Goal: Transaction & Acquisition: Purchase product/service

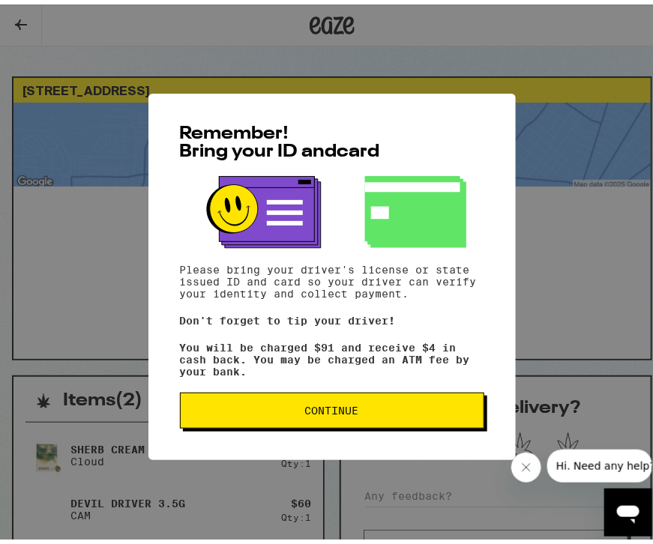
click at [353, 420] on button "Continue" at bounding box center [332, 406] width 304 height 36
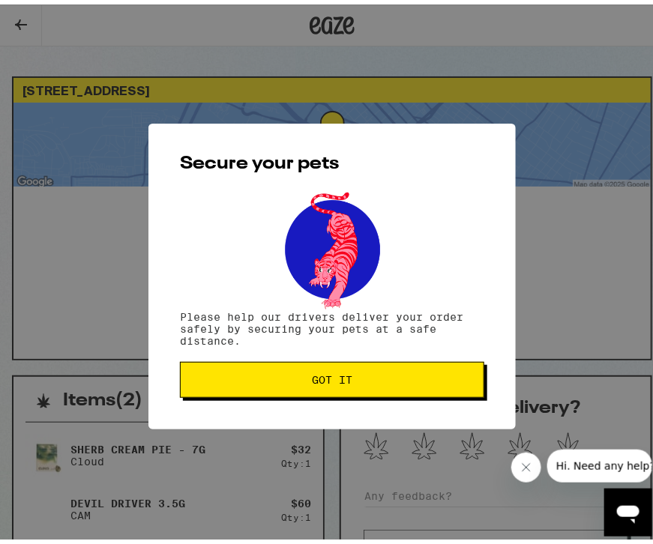
click at [361, 372] on span "Got it" at bounding box center [332, 375] width 279 height 10
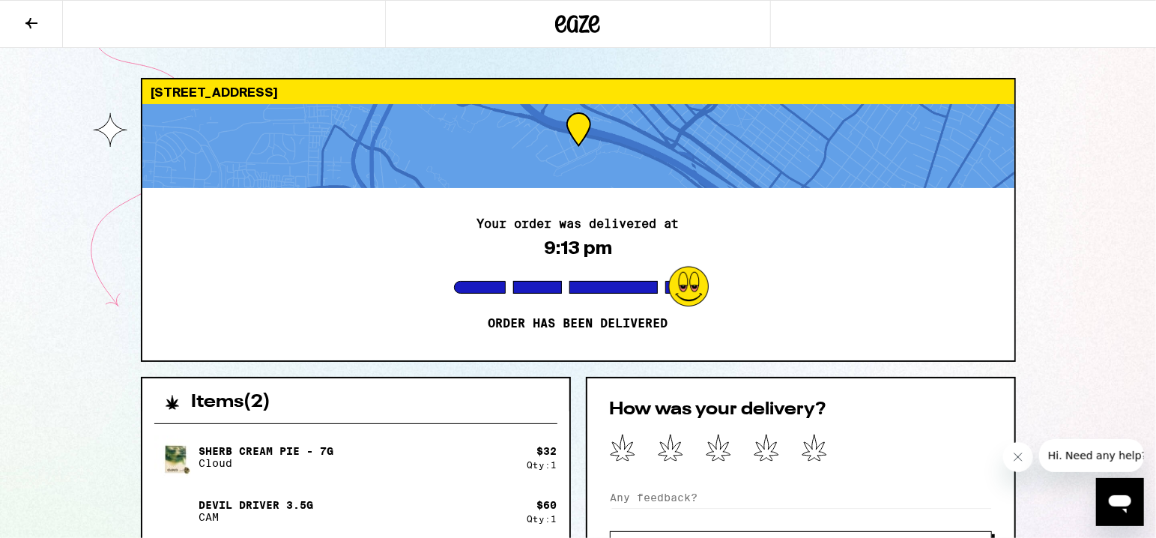
click at [34, 13] on button at bounding box center [31, 24] width 63 height 47
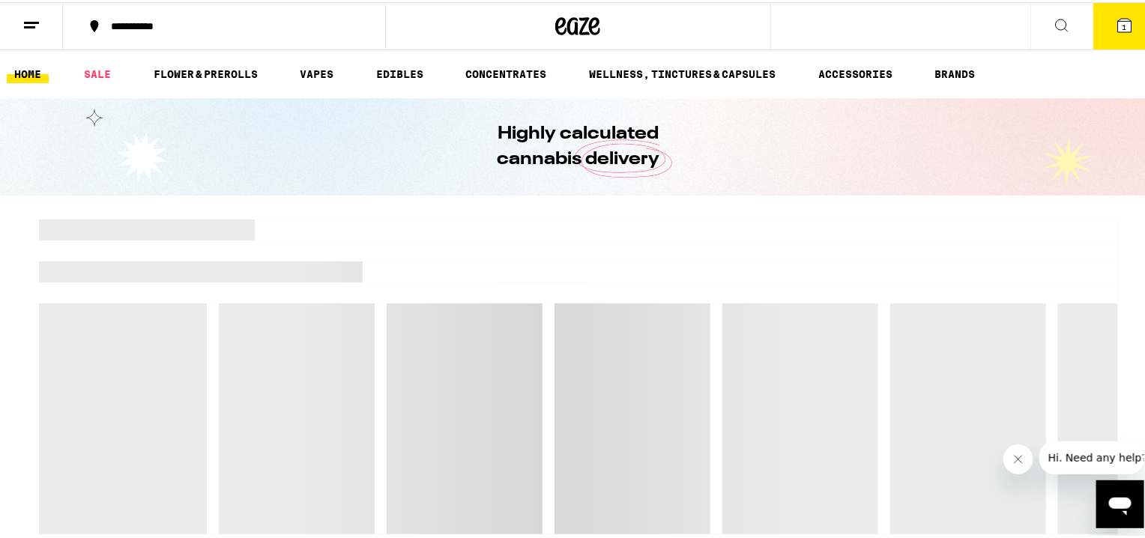
click at [103, 54] on ul "HOME SALE FLOWER & PREROLLS VAPES EDIBLES CONCENTRATES WELLNESS, TINCTURES & CA…" at bounding box center [578, 72] width 1156 height 48
click at [100, 60] on ul "HOME SALE FLOWER & PREROLLS VAPES EDIBLES CONCENTRATES WELLNESS, TINCTURES & CA…" at bounding box center [578, 72] width 1156 height 48
click at [99, 71] on link "SALE" at bounding box center [97, 72] width 42 height 18
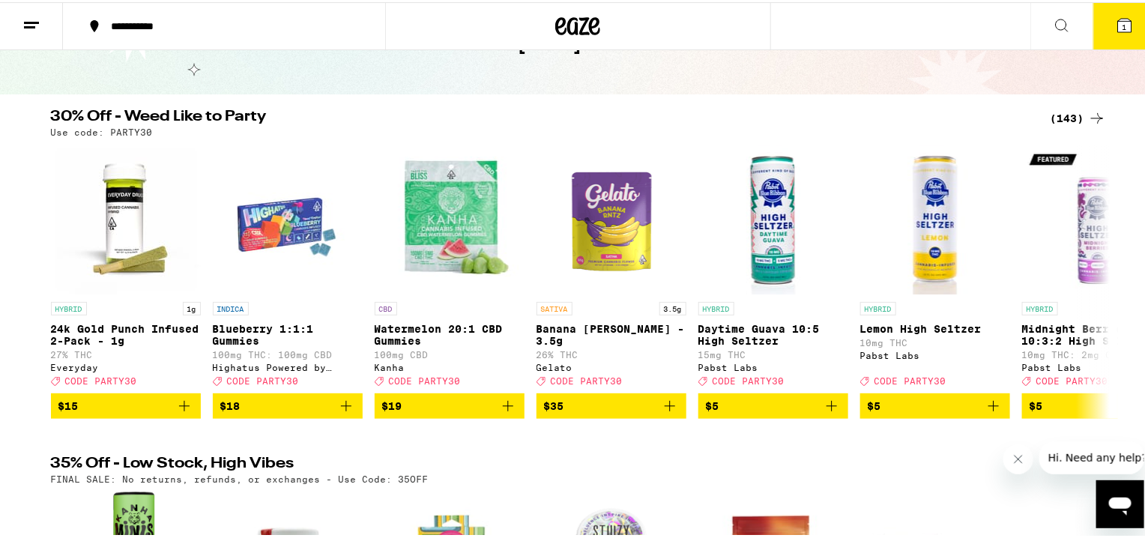
scroll to position [100, 0]
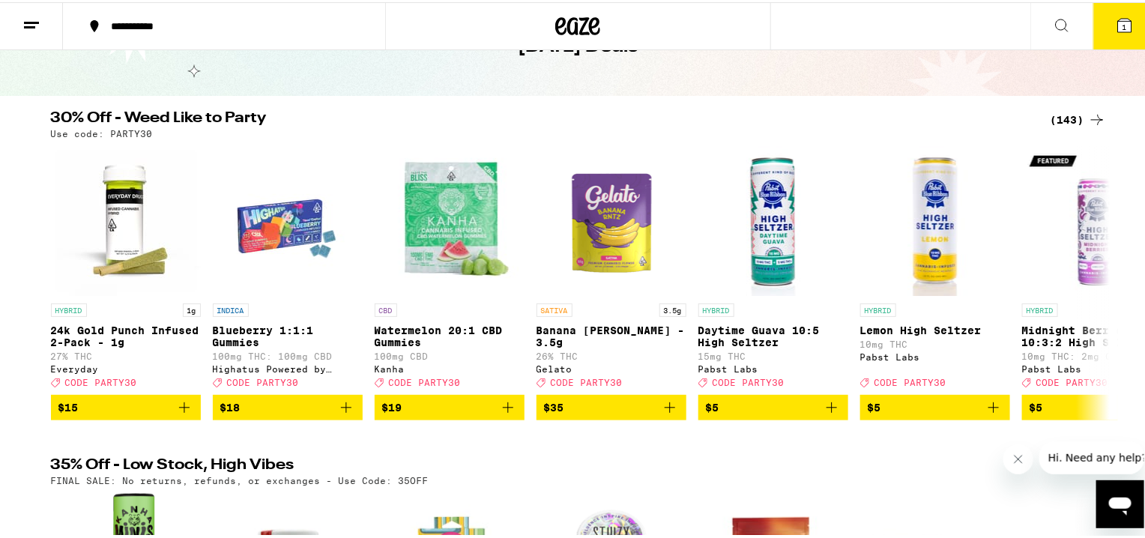
click at [652, 117] on div "(143)" at bounding box center [1078, 118] width 55 height 18
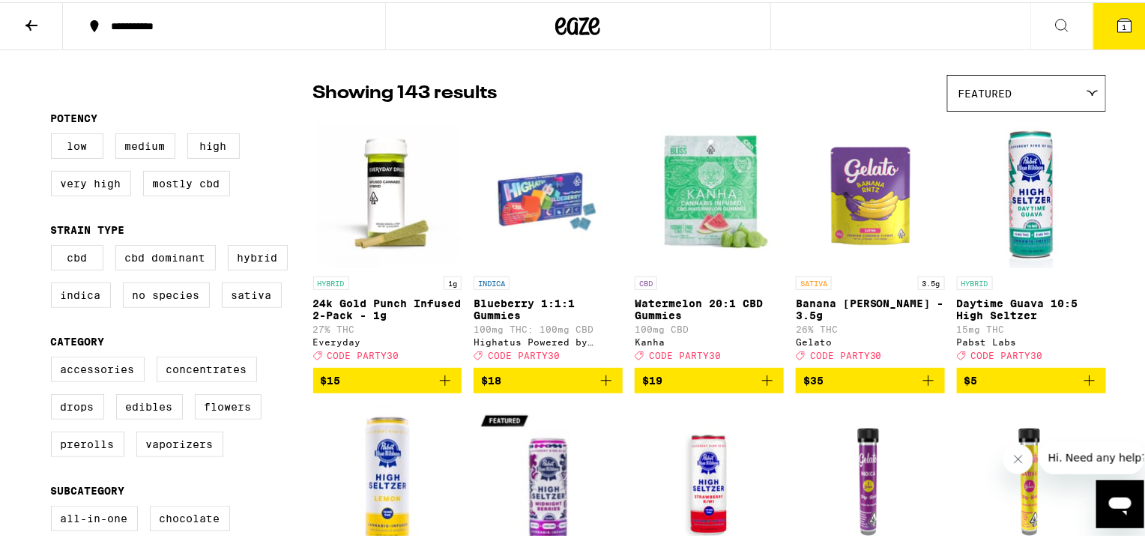
scroll to position [199, 0]
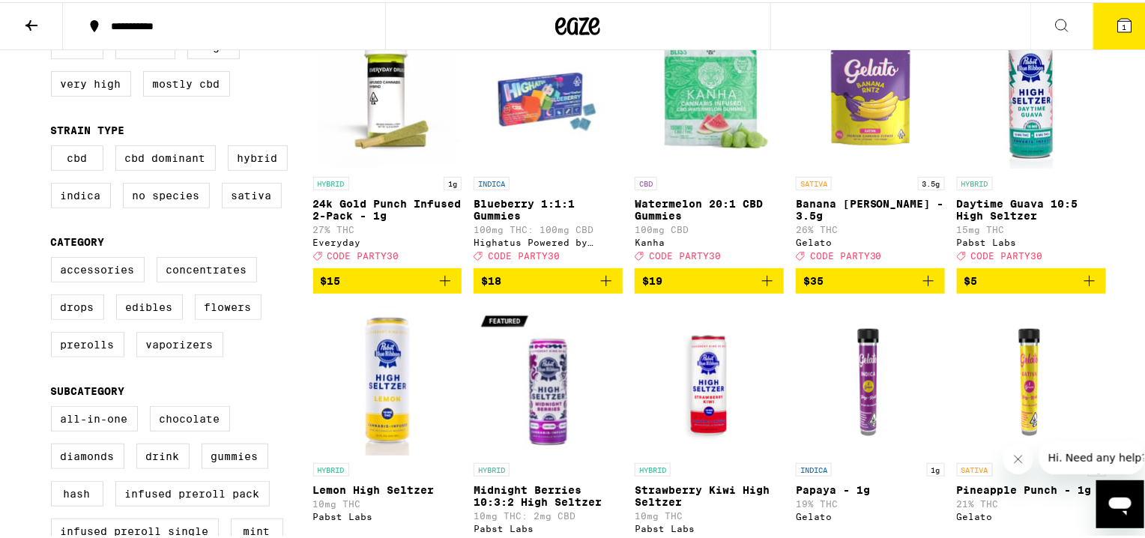
click at [235, 313] on label "Flowers" at bounding box center [228, 304] width 67 height 25
click at [55, 258] on input "Flowers" at bounding box center [54, 257] width 1 height 1
checkbox input "true"
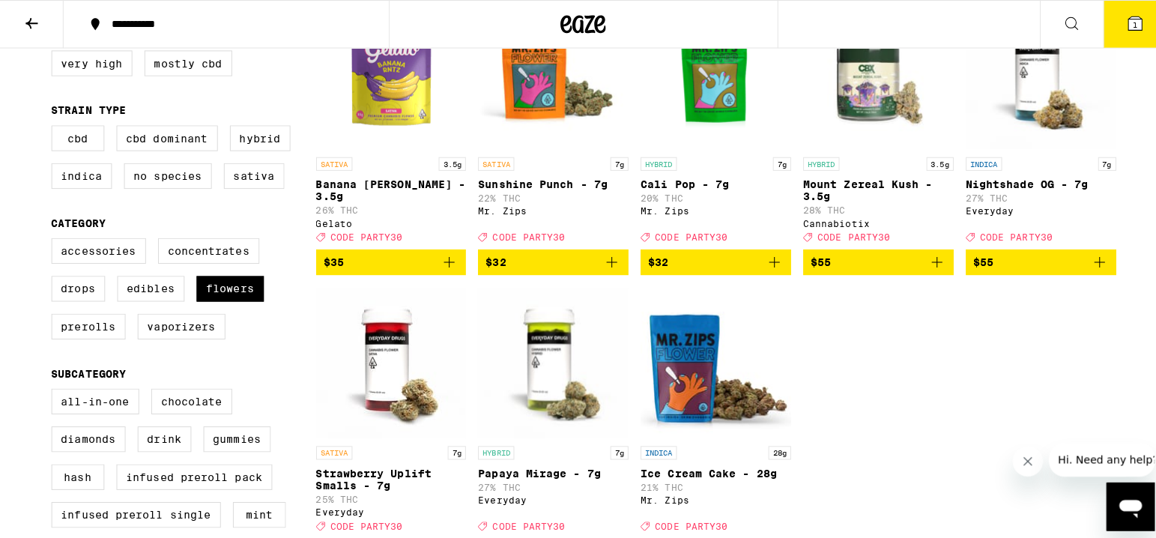
scroll to position [199, 0]
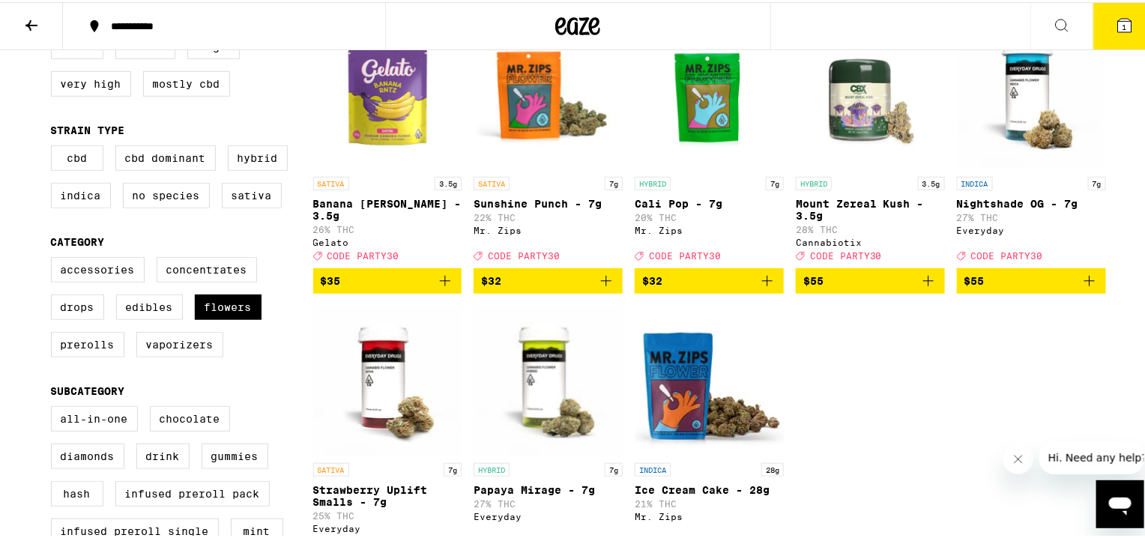
click at [652, 256] on span "CODE PARTY30" at bounding box center [846, 254] width 72 height 10
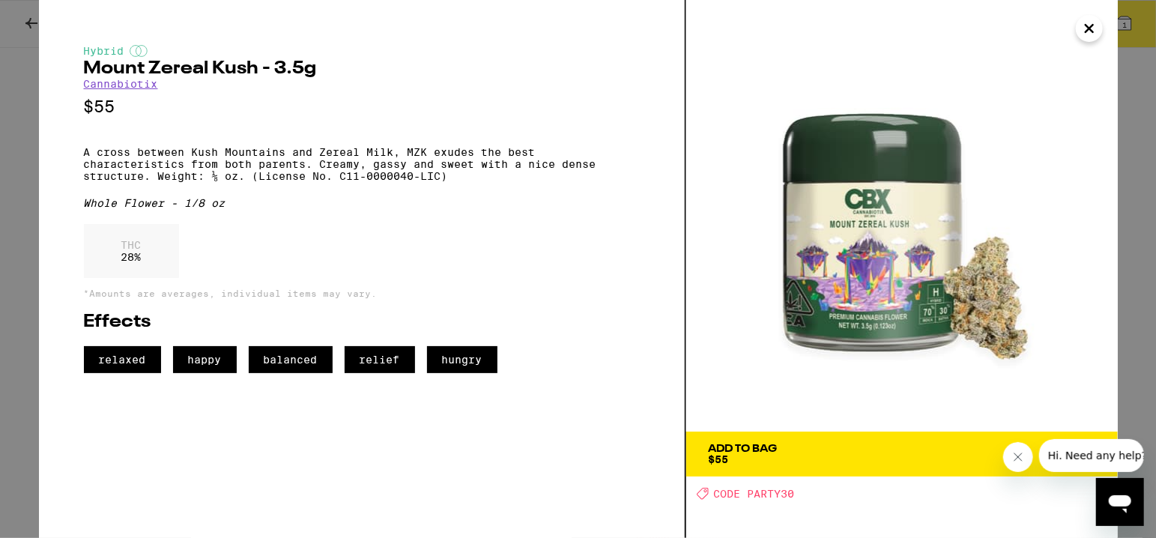
click at [652, 256] on img at bounding box center [902, 216] width 432 height 432
click at [652, 495] on span "CODE PARTY30" at bounding box center [754, 494] width 81 height 12
copy span "PARTY30"
click at [652, 338] on img at bounding box center [902, 216] width 432 height 432
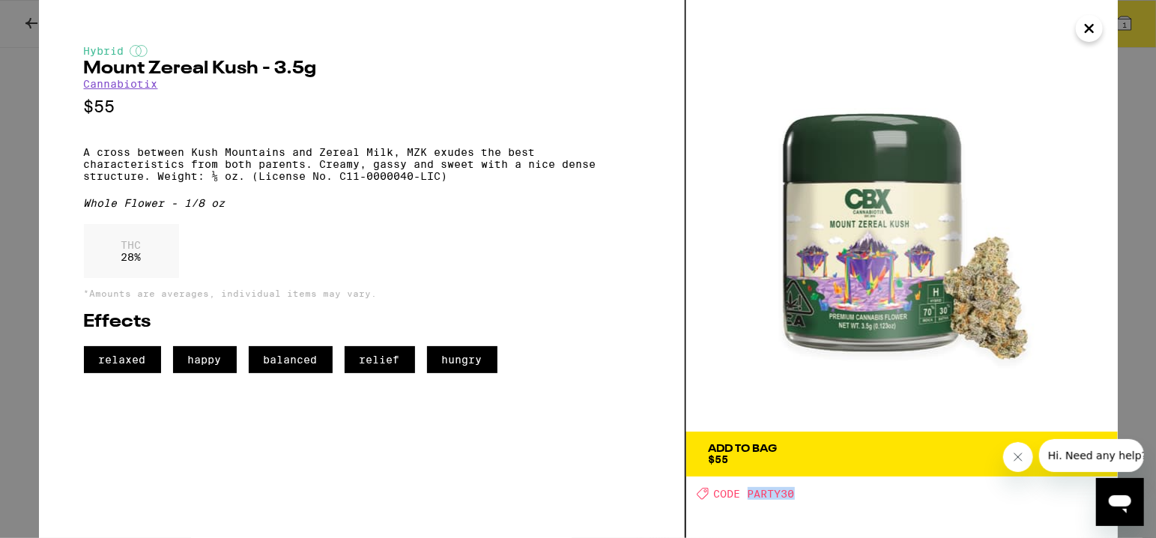
click at [652, 24] on icon "Close" at bounding box center [1090, 28] width 18 height 22
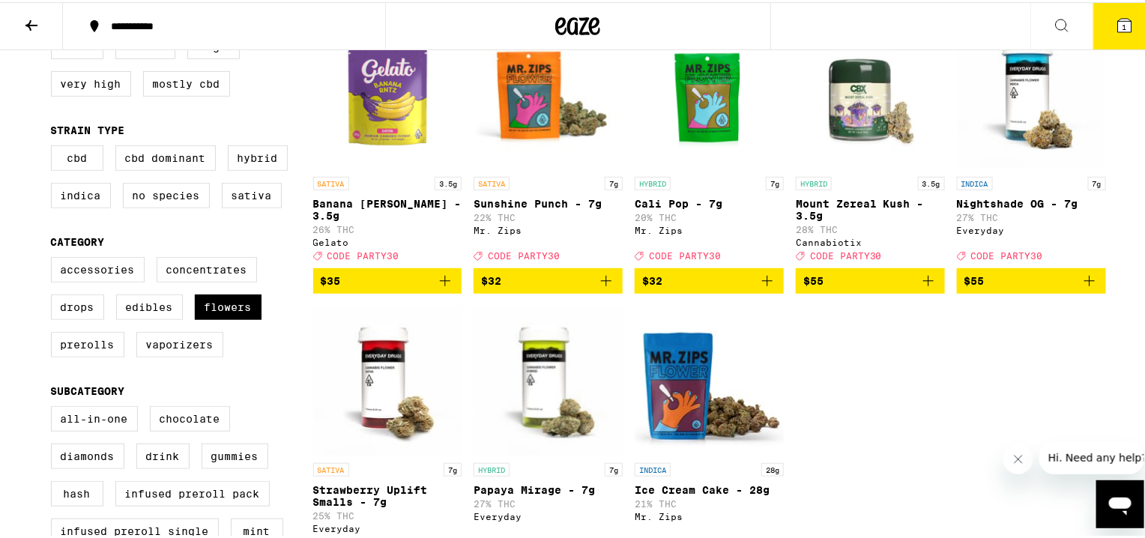
click at [652, 284] on icon "Add to bag" at bounding box center [928, 279] width 10 height 10
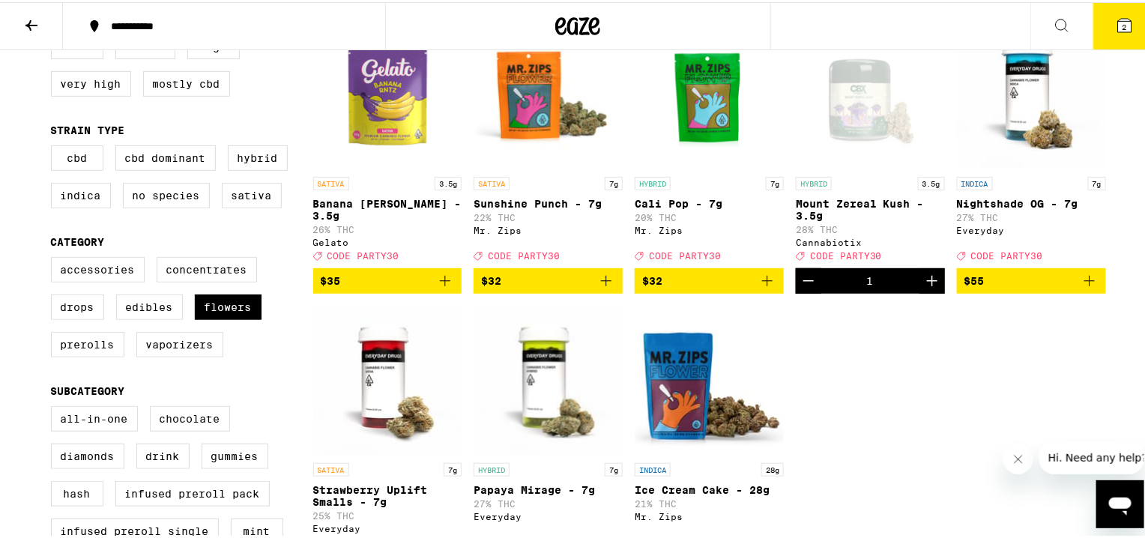
click at [652, 19] on button "2" at bounding box center [1124, 24] width 63 height 46
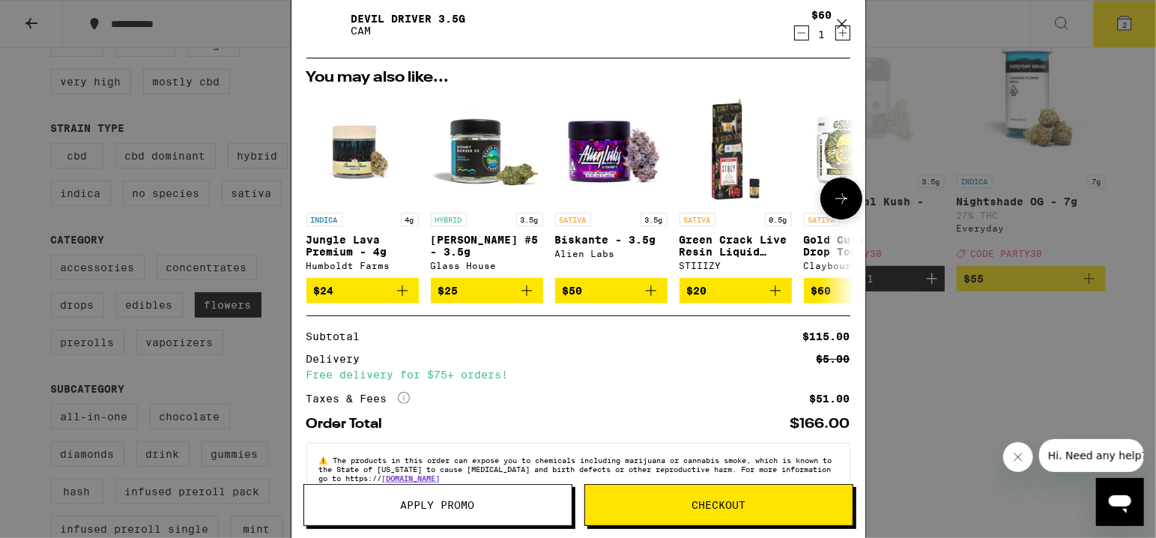
scroll to position [136, 0]
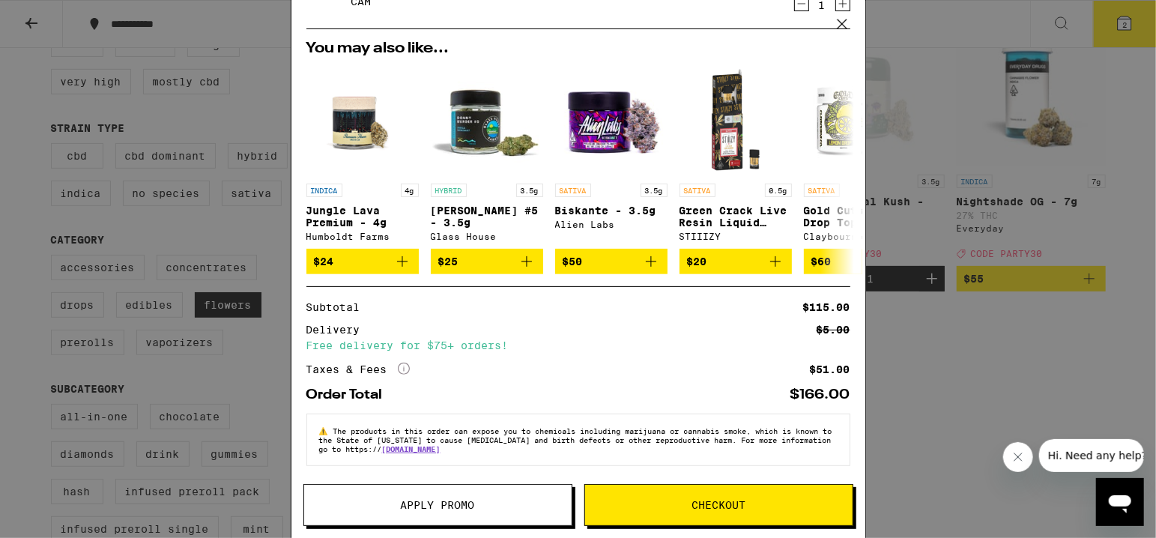
click at [476, 510] on button "Apply Promo" at bounding box center [438, 505] width 269 height 42
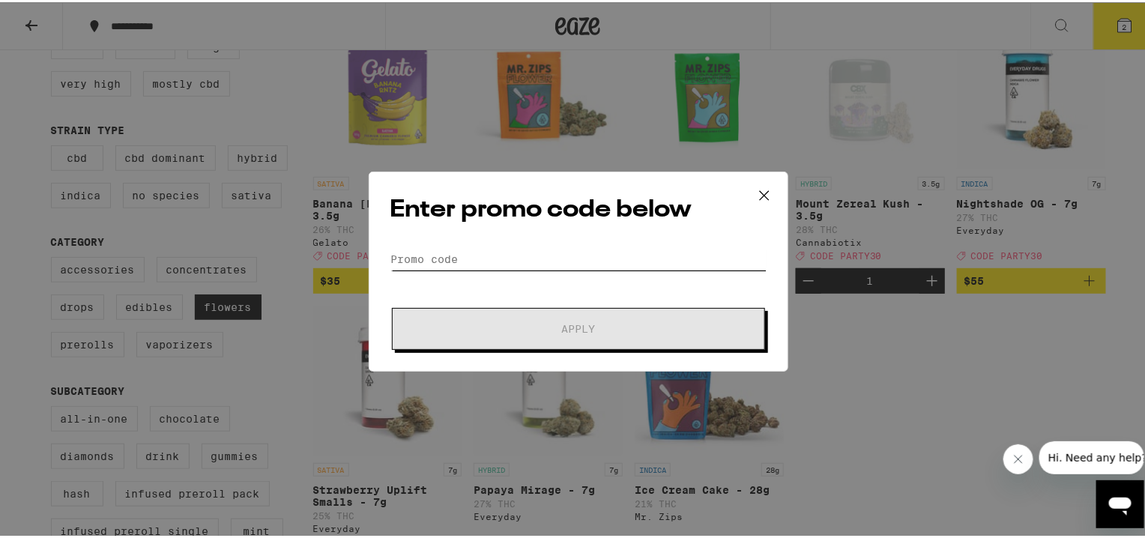
click at [454, 248] on input "Promo Code" at bounding box center [578, 257] width 376 height 22
paste input "PARTY30"
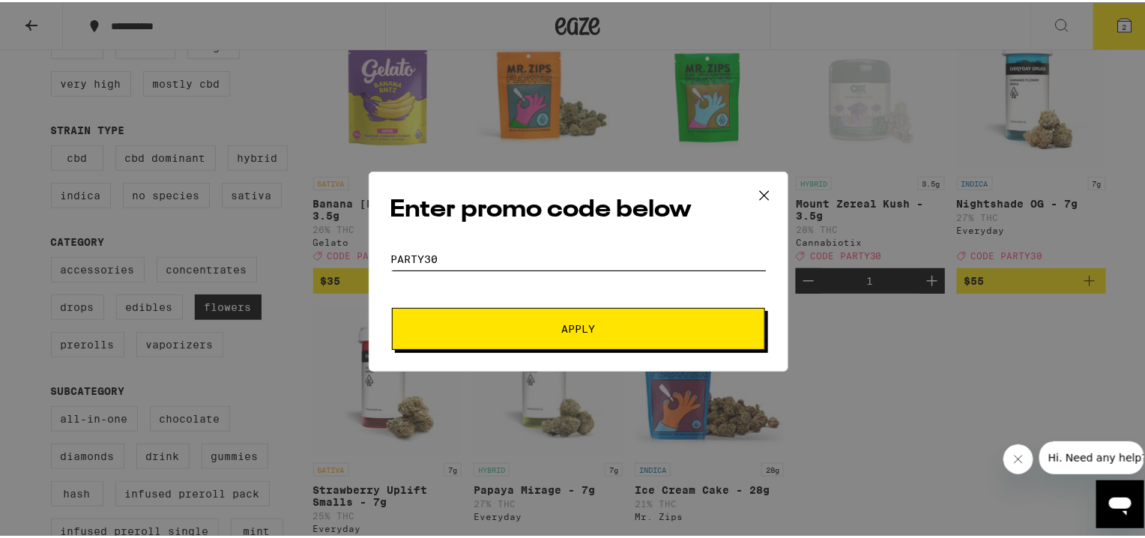
type input "PARTY30"
click at [550, 322] on span "Apply" at bounding box center [579, 326] width 270 height 10
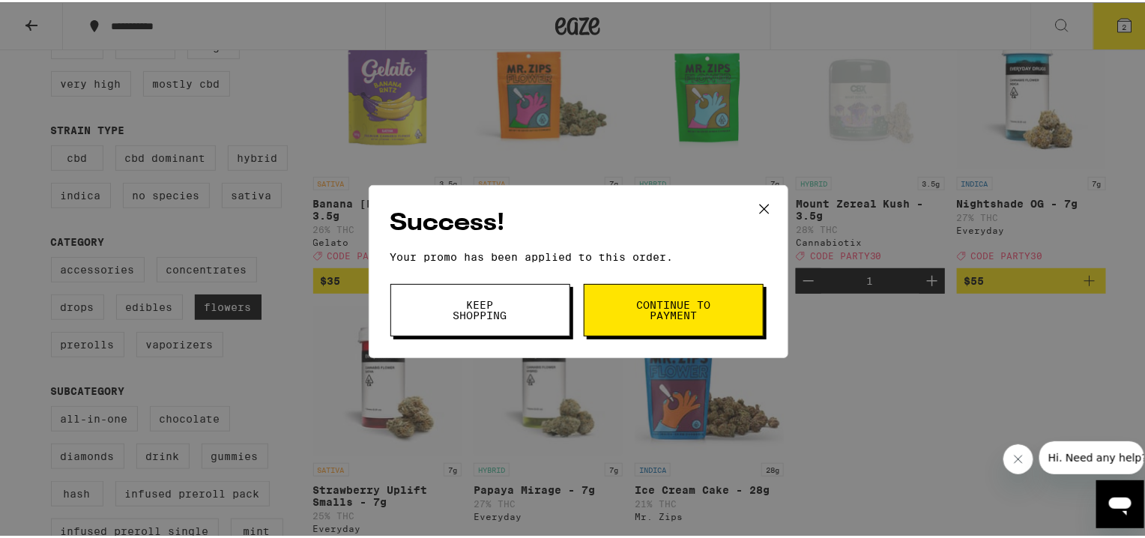
click at [525, 307] on button "Keep Shopping" at bounding box center [480, 308] width 180 height 52
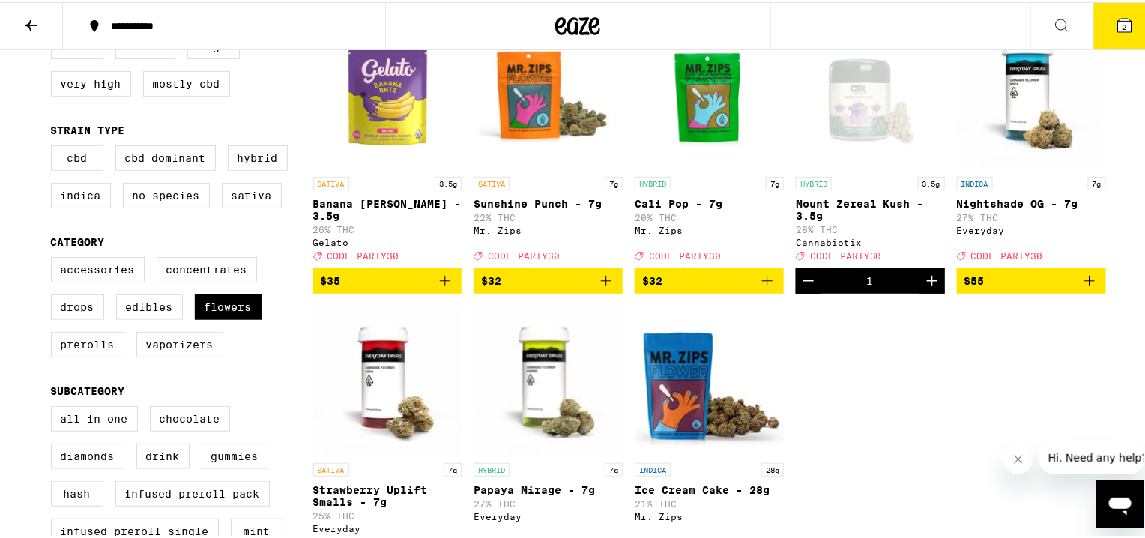
click at [652, 20] on span "2" at bounding box center [1125, 24] width 4 height 9
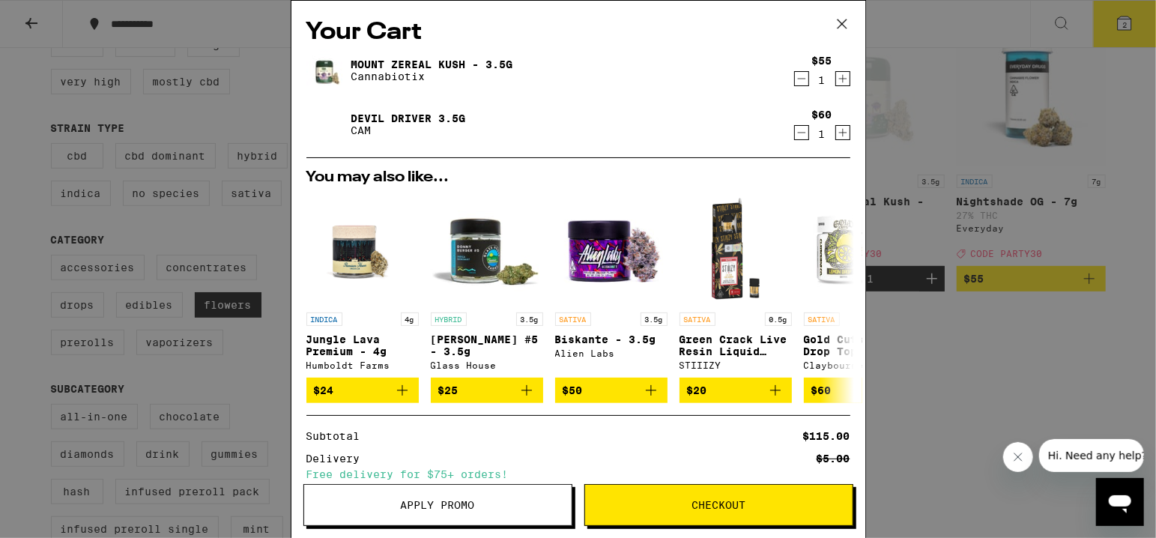
click at [652, 129] on icon "Decrement" at bounding box center [801, 133] width 13 height 18
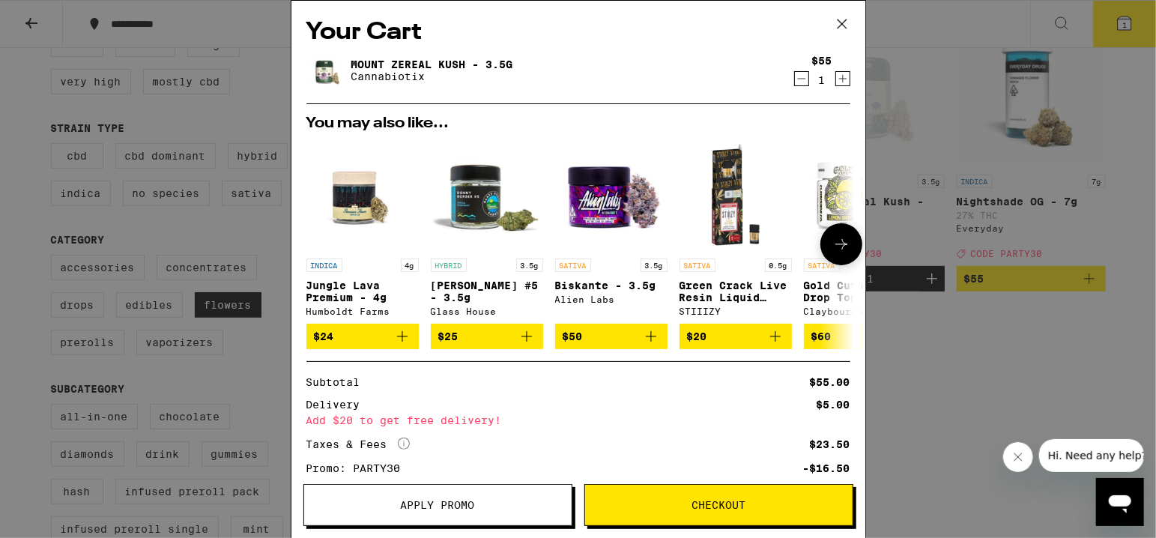
click at [405, 335] on icon "Add to bag" at bounding box center [402, 336] width 18 height 18
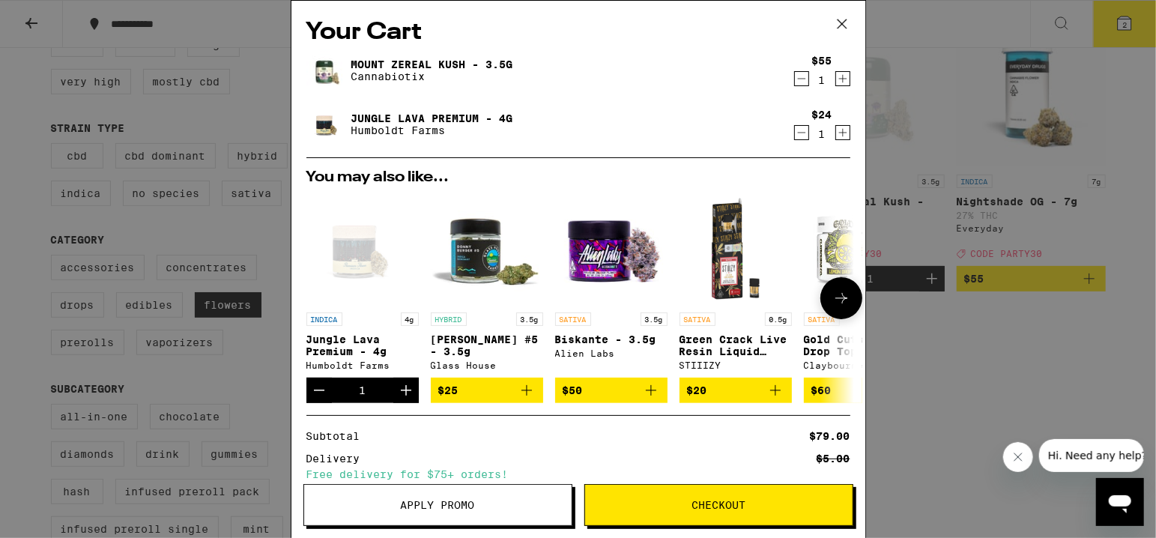
scroll to position [159, 0]
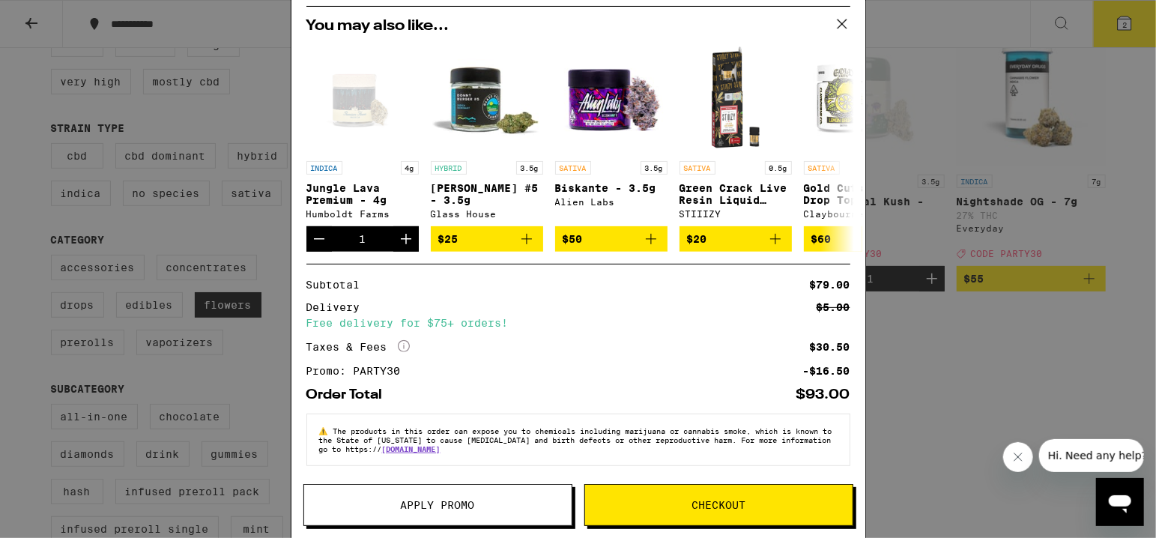
click at [652, 495] on button "Checkout" at bounding box center [719, 505] width 269 height 42
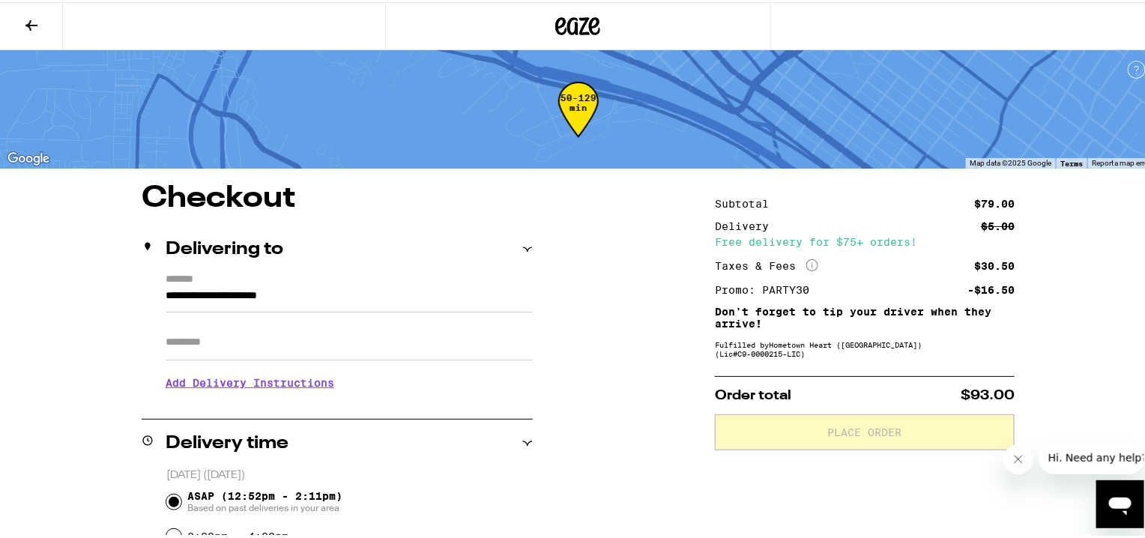
click at [225, 345] on input "Apt/Suite" at bounding box center [349, 340] width 367 height 36
type input "***"
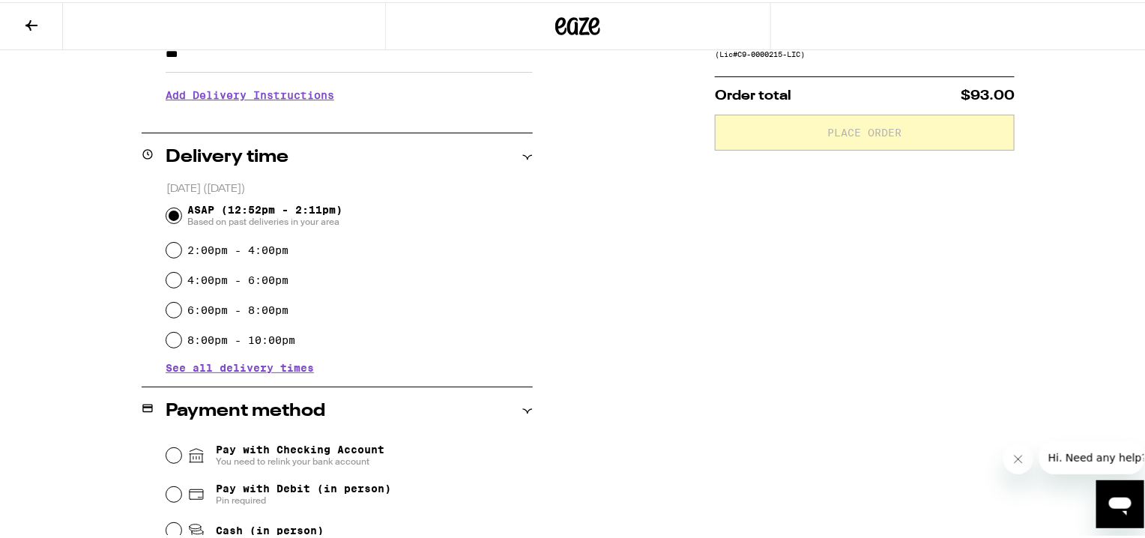
scroll to position [399, 0]
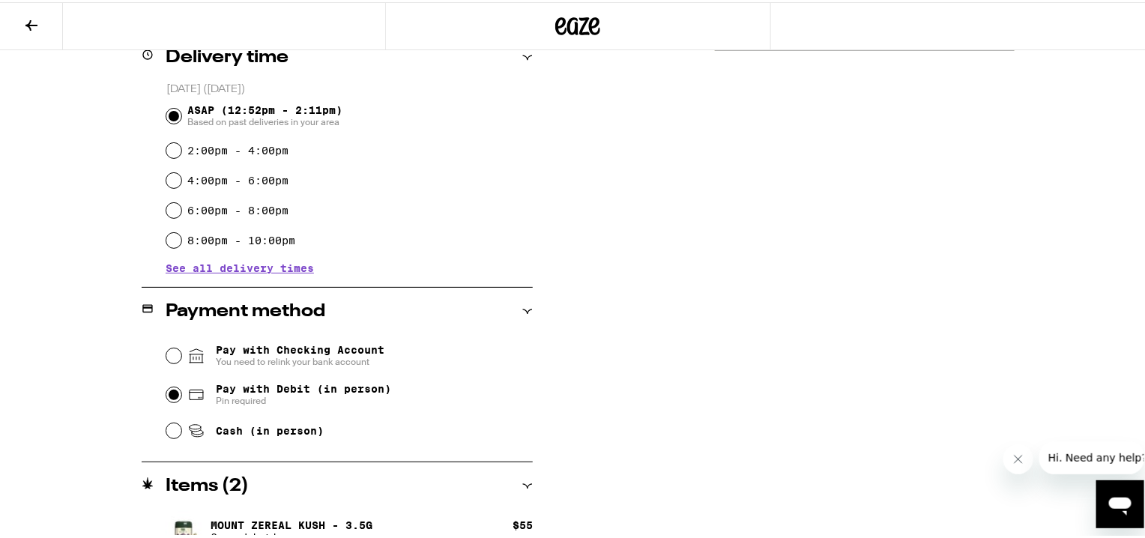
click at [169, 393] on input "Pay with Debit (in person) Pin required" at bounding box center [173, 392] width 15 height 15
radio input "true"
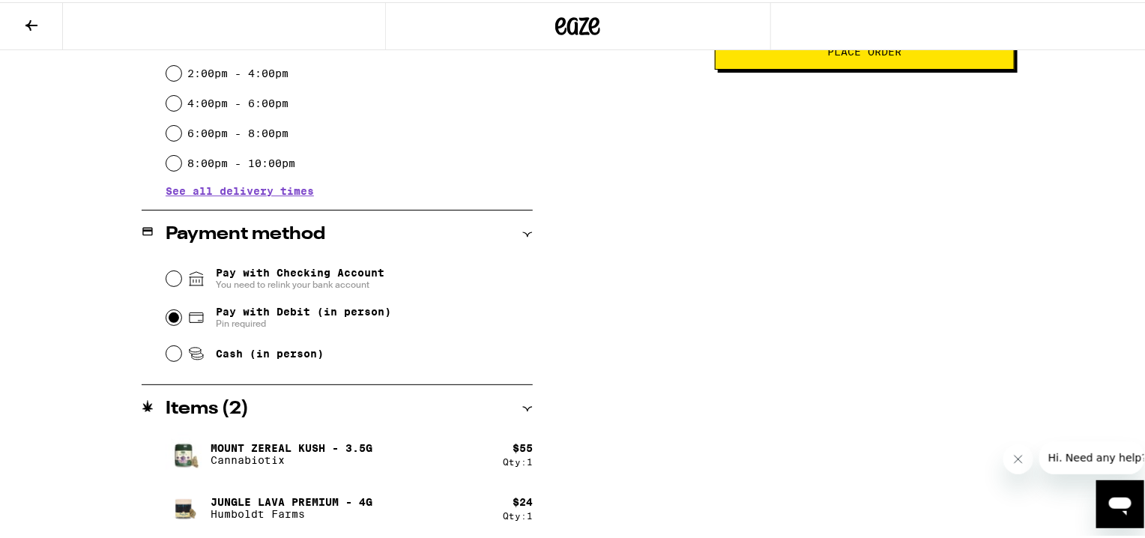
scroll to position [177, 0]
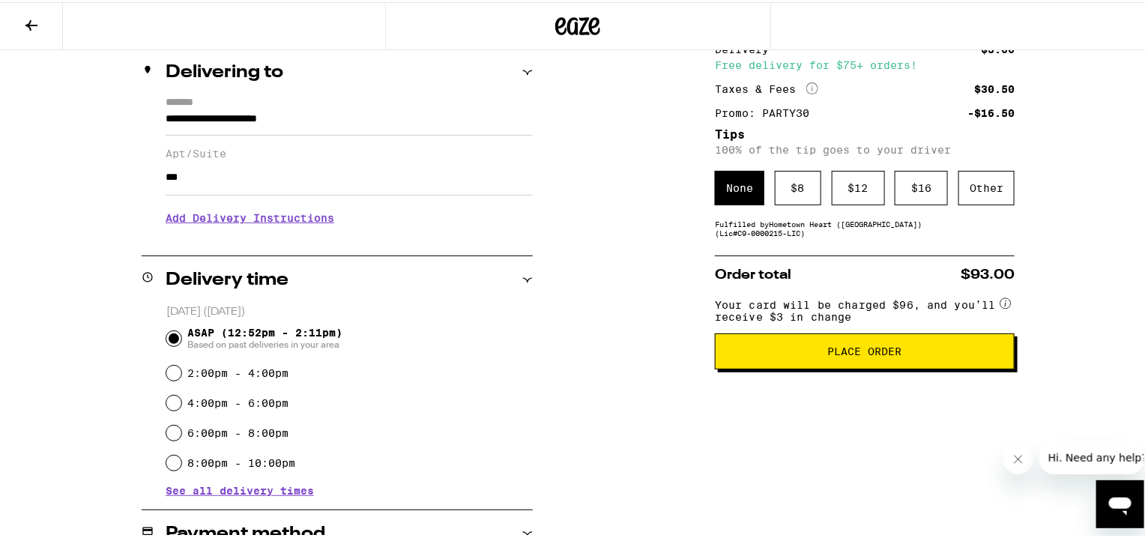
click at [652, 354] on span "Place Order" at bounding box center [865, 349] width 74 height 10
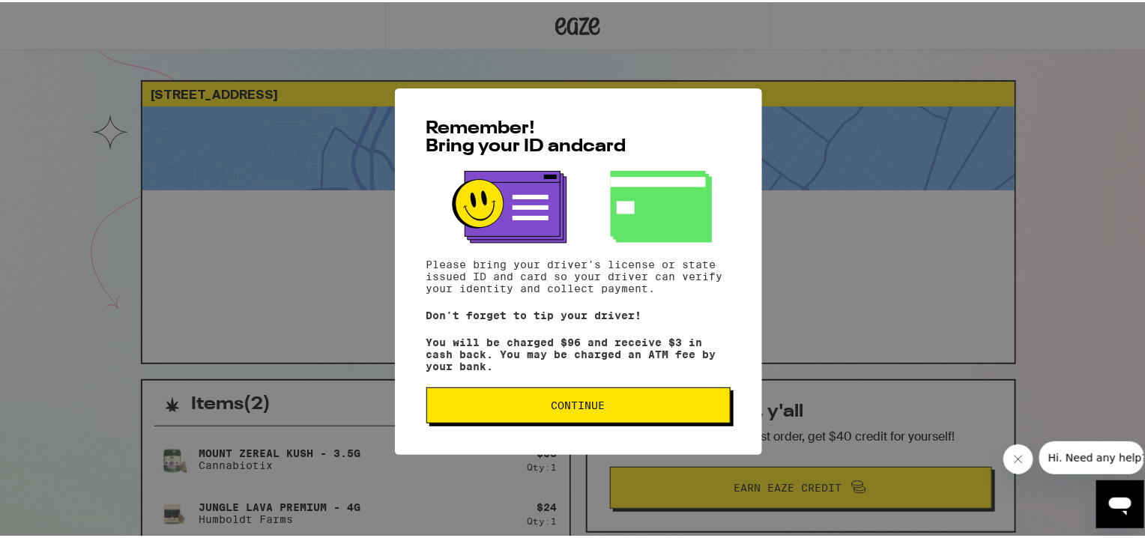
click at [623, 438] on div "Remember! Bring your ID and card Please bring your driver's license or state is…" at bounding box center [578, 269] width 367 height 366
click at [645, 408] on span "Continue" at bounding box center [578, 403] width 279 height 10
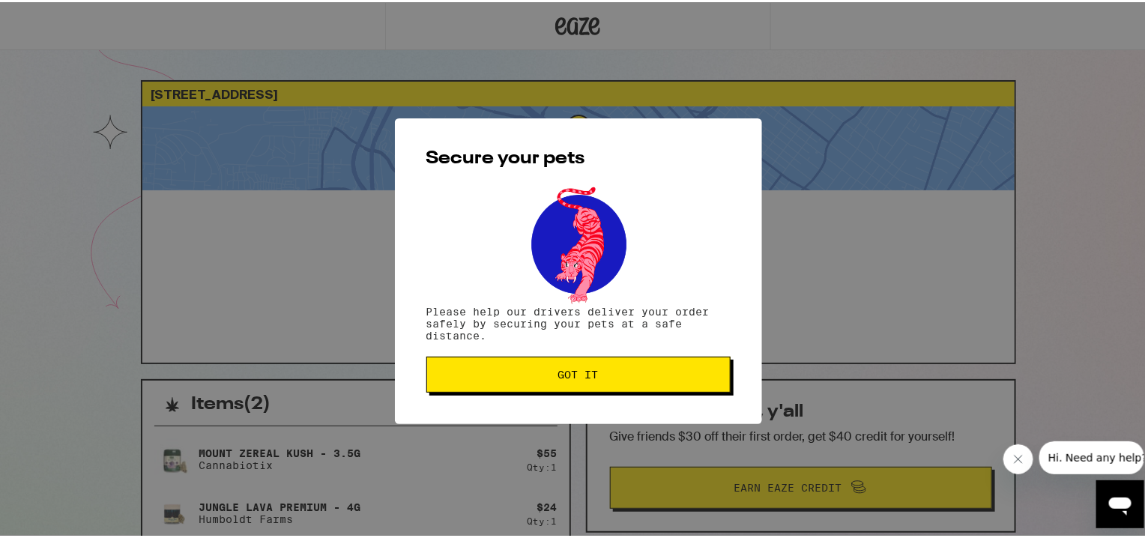
click at [584, 369] on span "Got it" at bounding box center [578, 372] width 40 height 10
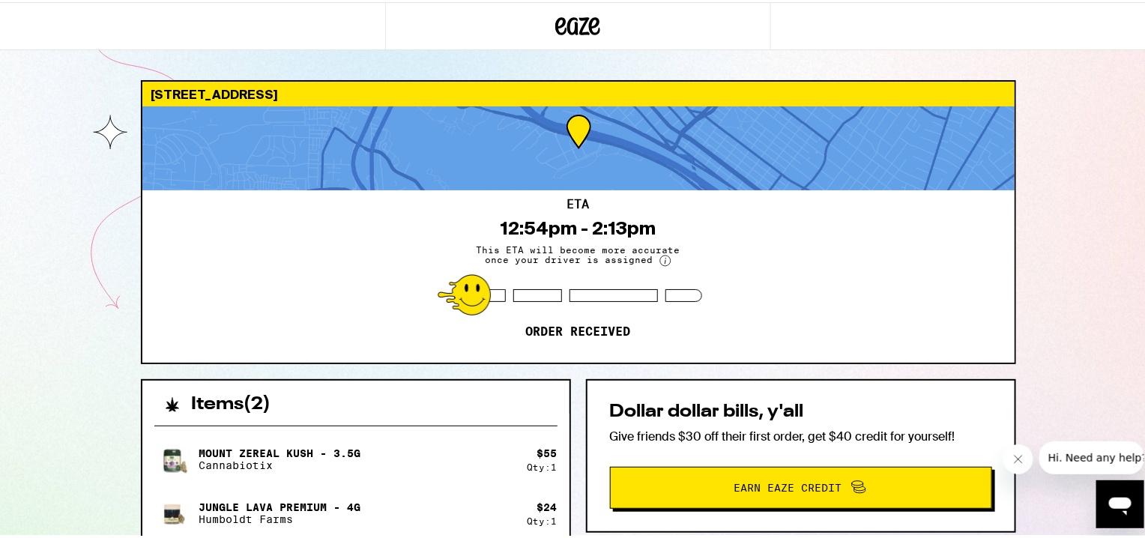
click at [652, 197] on div "ETA 12:54pm - 2:13pm This ETA will become more accurate once your driver is ass…" at bounding box center [578, 274] width 872 height 172
